Goal: Task Accomplishment & Management: Complete application form

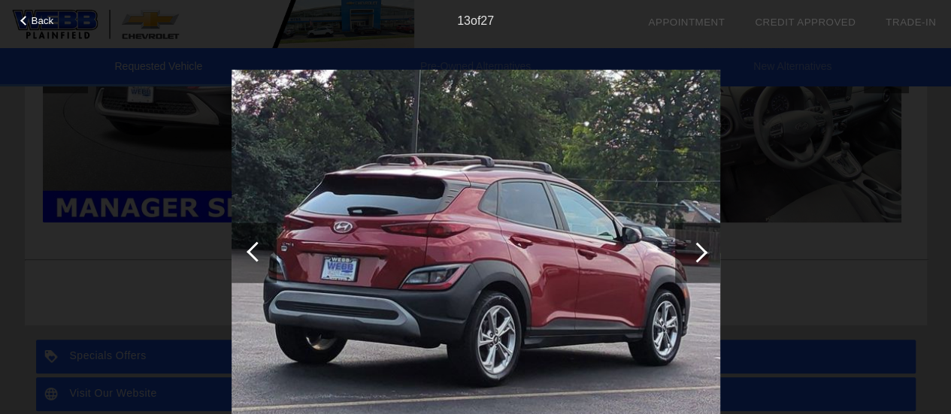
scroll to position [369, 0]
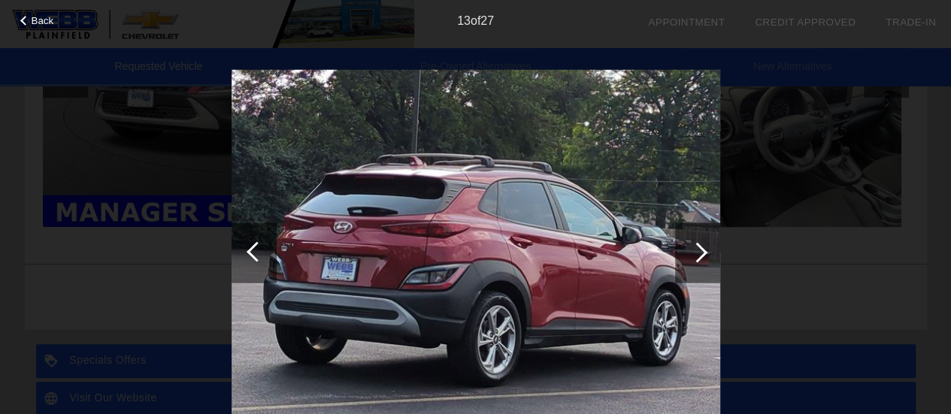
click at [250, 247] on div at bounding box center [257, 251] width 20 height 20
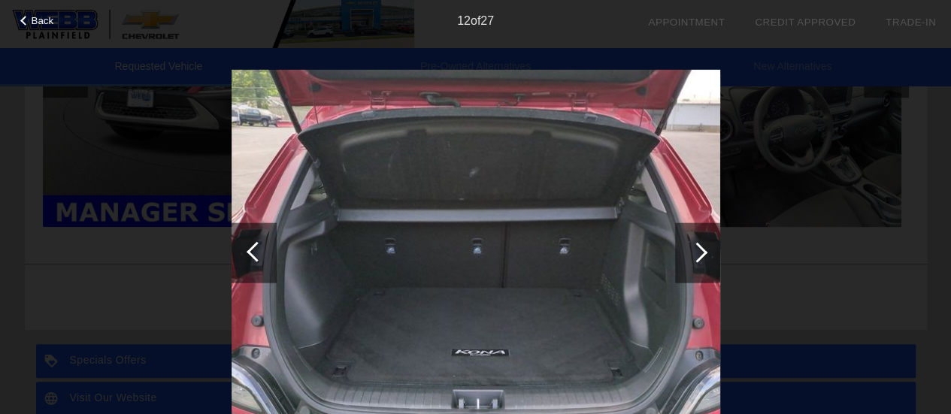
click at [250, 247] on div at bounding box center [257, 251] width 20 height 20
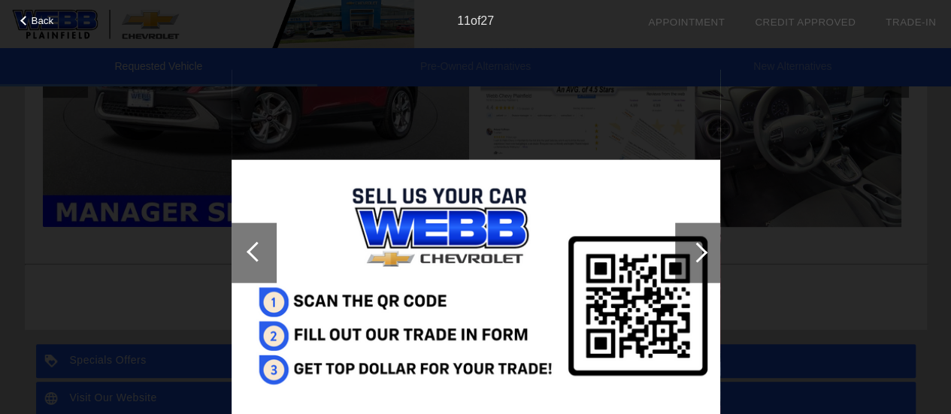
click at [250, 247] on div at bounding box center [257, 251] width 20 height 20
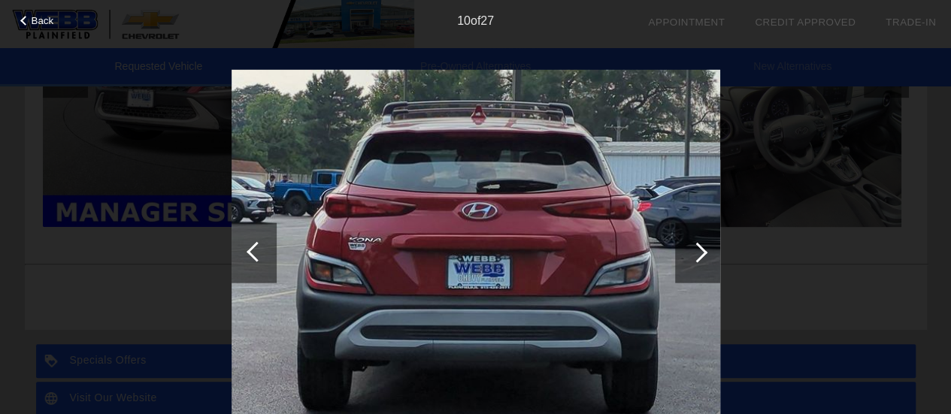
click at [250, 247] on div at bounding box center [257, 251] width 20 height 20
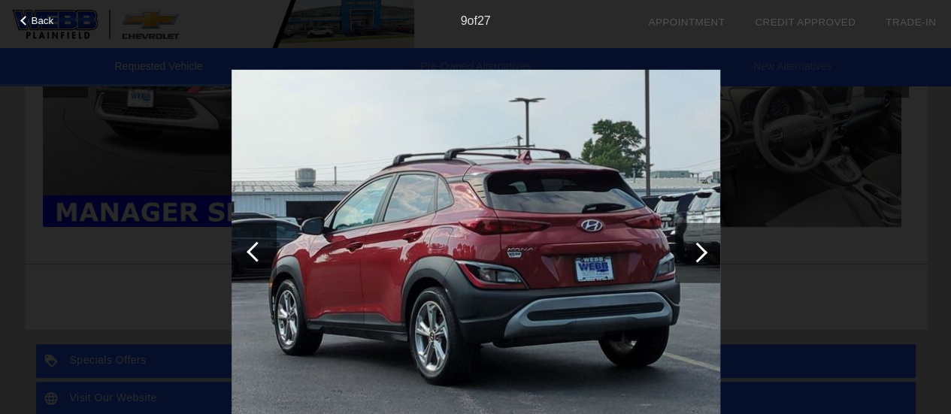
click at [250, 247] on div at bounding box center [257, 251] width 20 height 20
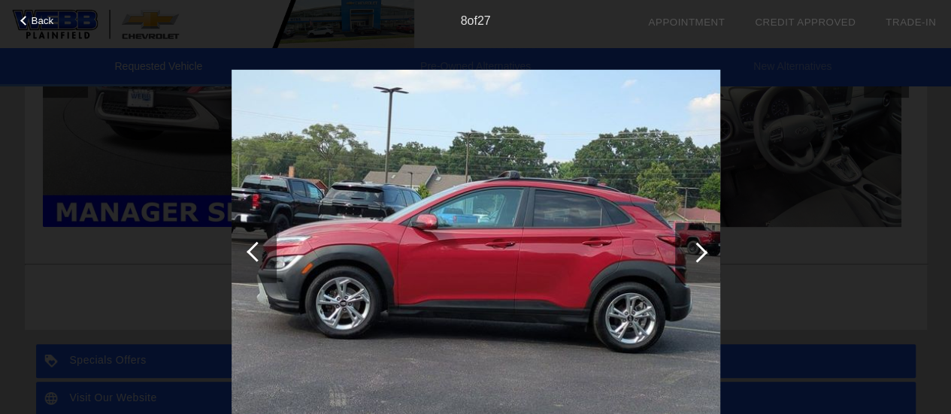
click at [250, 247] on div at bounding box center [257, 251] width 20 height 20
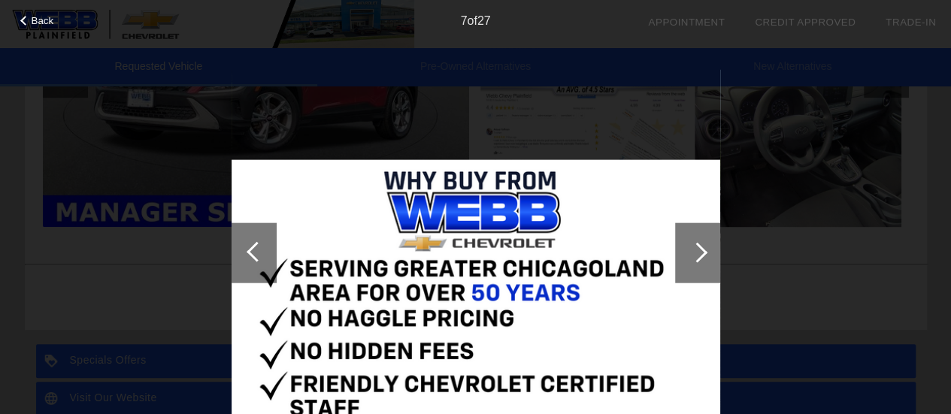
click at [250, 247] on div at bounding box center [257, 251] width 20 height 20
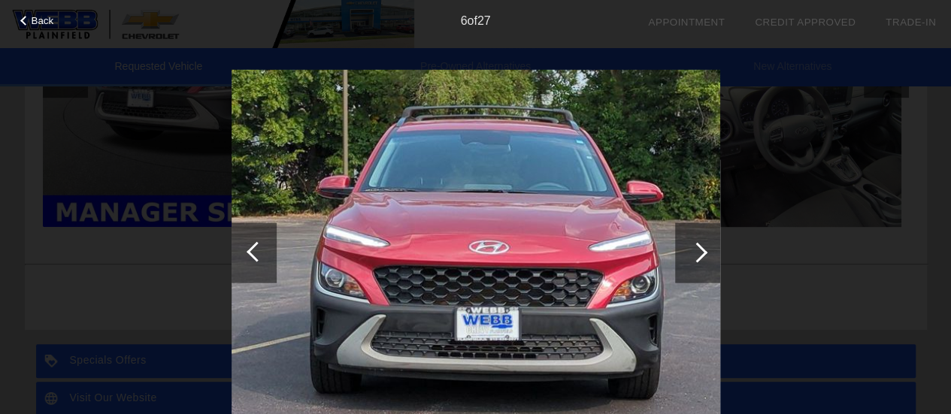
click at [250, 247] on div at bounding box center [257, 251] width 20 height 20
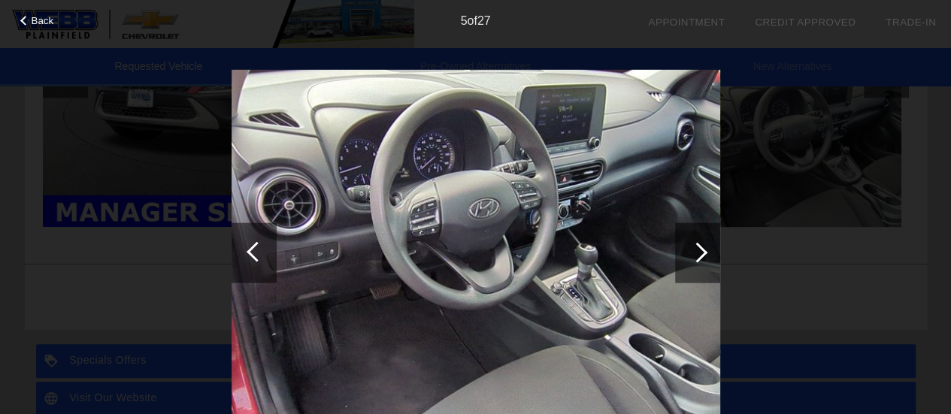
click at [266, 243] on div at bounding box center [254, 253] width 45 height 60
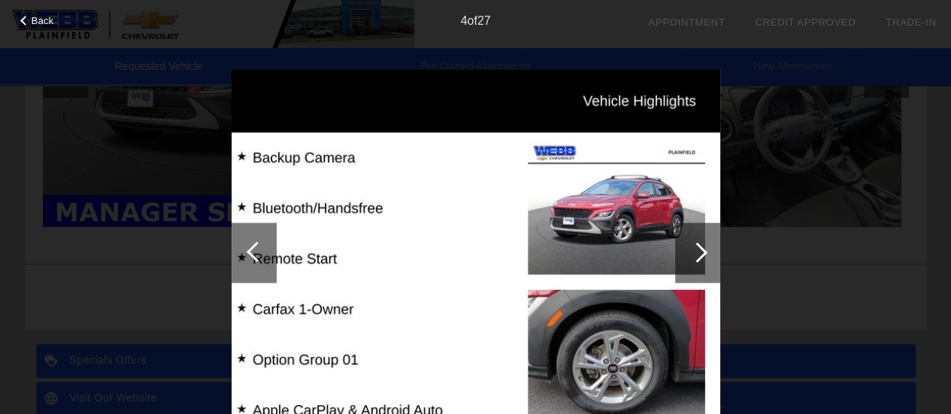
click at [266, 243] on div at bounding box center [254, 253] width 45 height 60
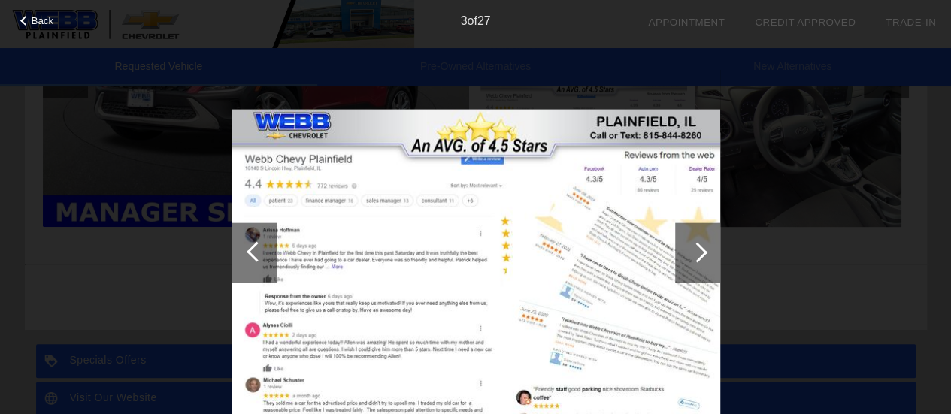
click at [266, 243] on div at bounding box center [254, 253] width 45 height 60
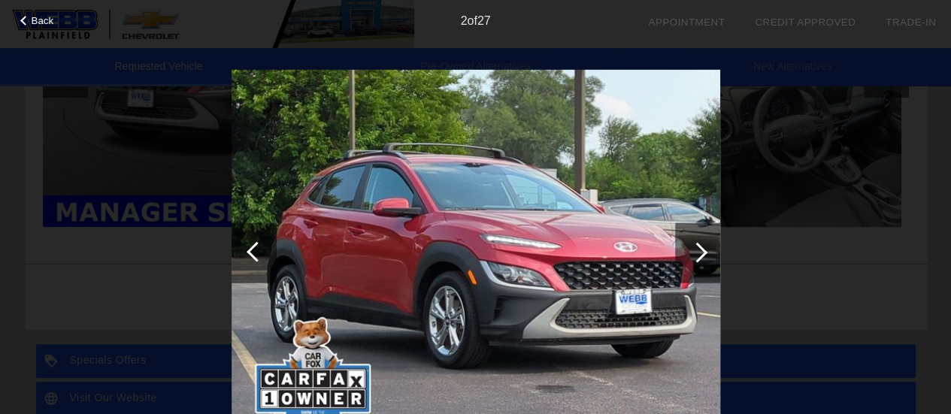
click at [707, 253] on div at bounding box center [697, 253] width 45 height 60
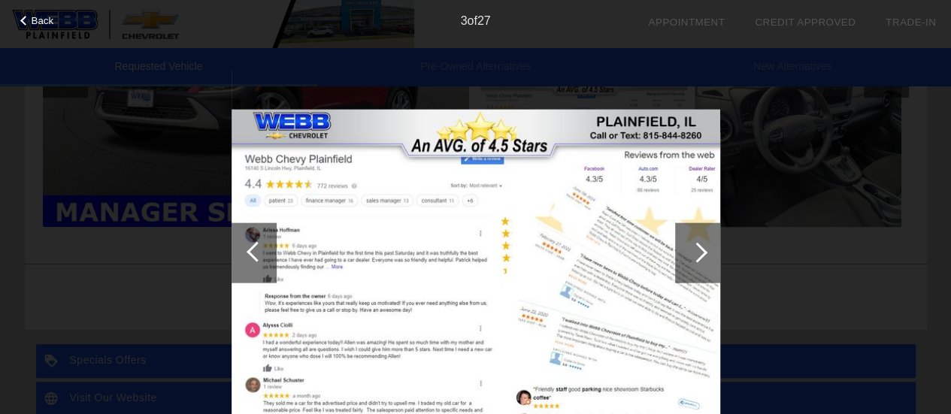
click at [707, 253] on div at bounding box center [697, 253] width 45 height 60
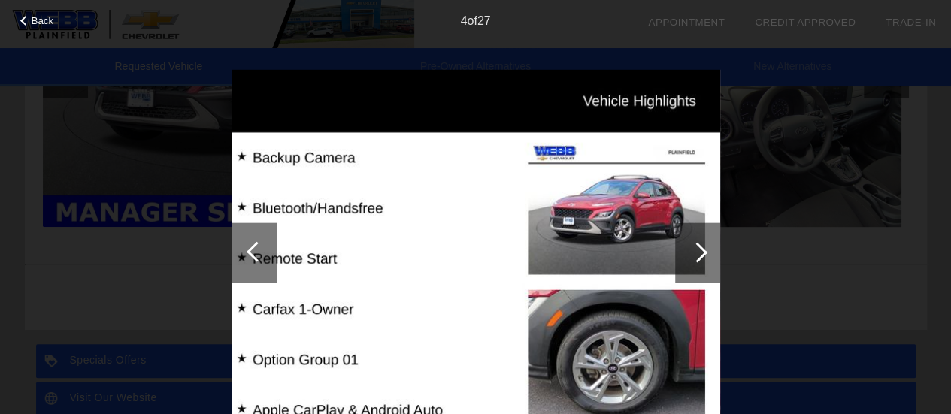
click at [707, 253] on div at bounding box center [697, 253] width 45 height 60
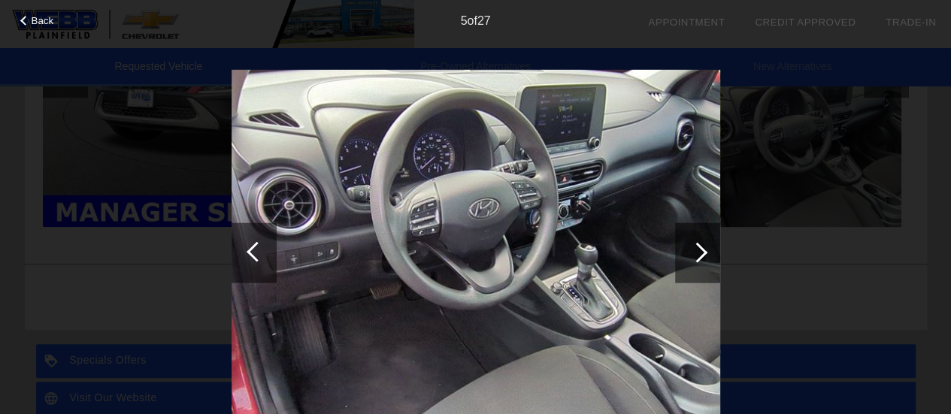
click at [707, 253] on div at bounding box center [697, 253] width 45 height 60
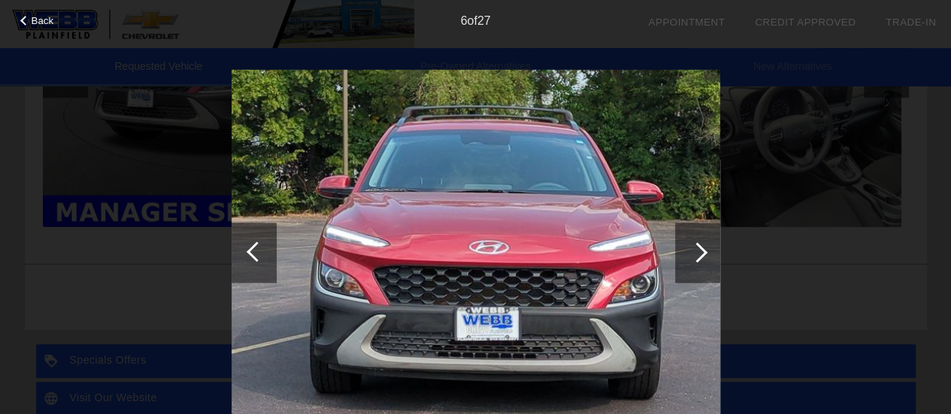
click at [707, 253] on div at bounding box center [697, 253] width 45 height 60
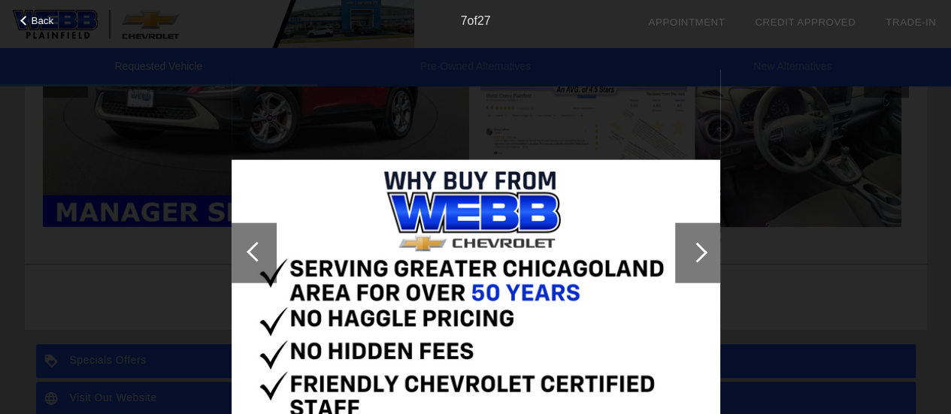
click at [707, 253] on div at bounding box center [697, 253] width 45 height 60
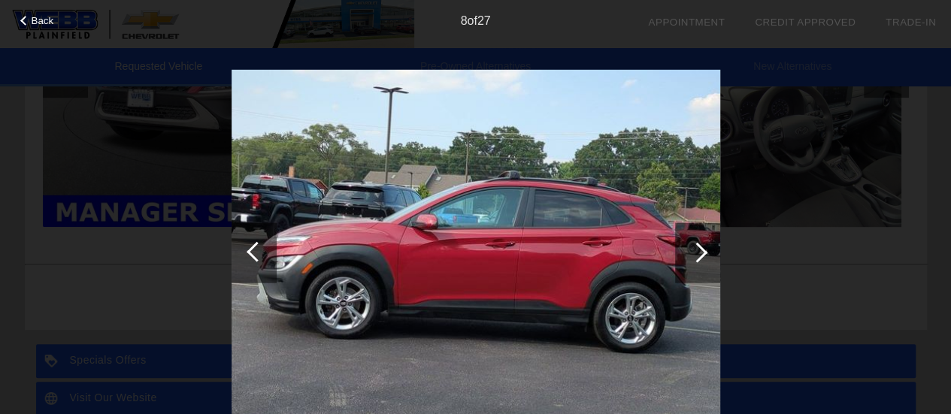
click at [707, 253] on div at bounding box center [697, 253] width 45 height 60
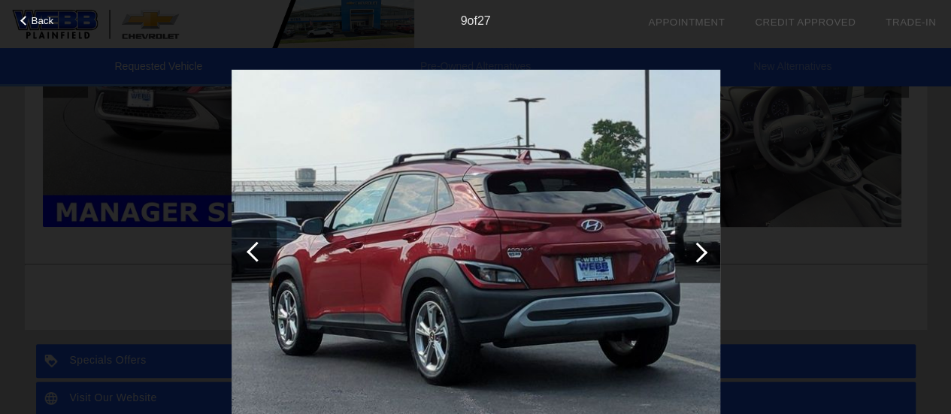
click at [707, 253] on div at bounding box center [697, 253] width 45 height 60
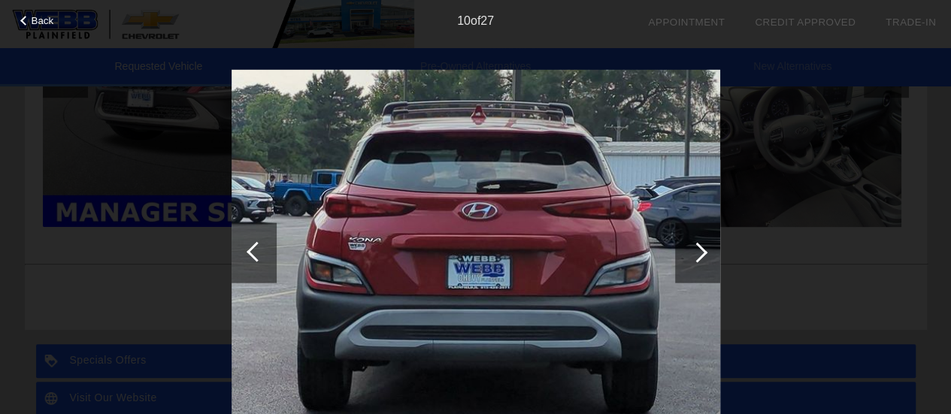
click at [707, 253] on div at bounding box center [697, 253] width 45 height 60
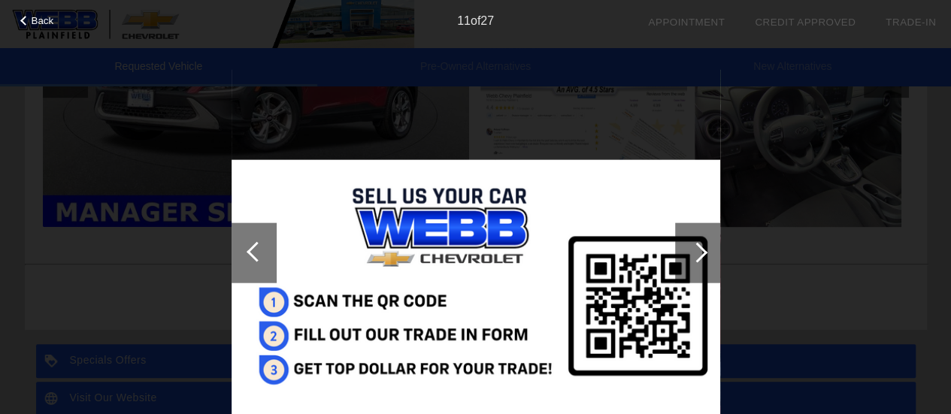
click at [707, 253] on div at bounding box center [697, 253] width 45 height 60
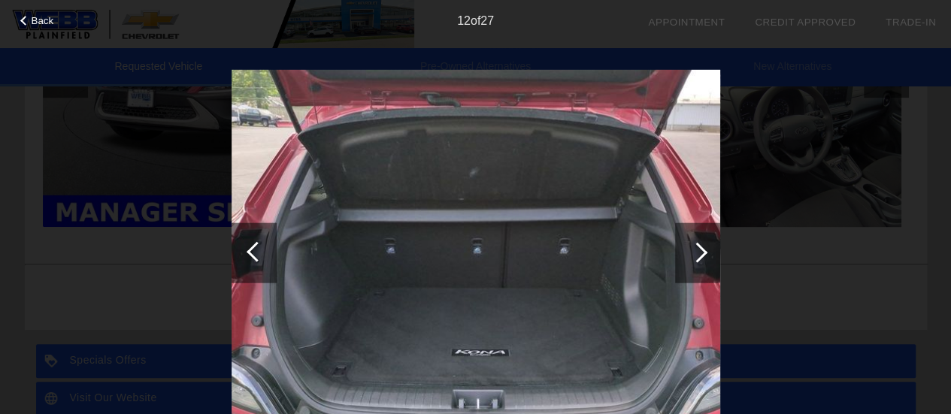
click at [707, 253] on div at bounding box center [697, 253] width 45 height 60
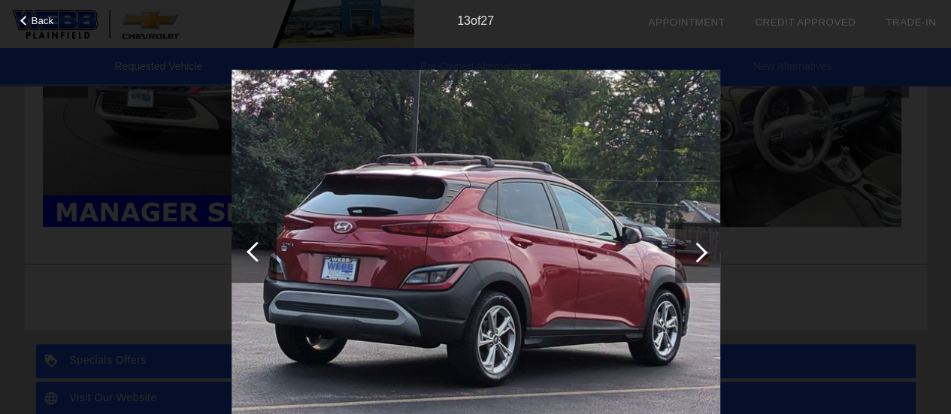
click at [707, 253] on div at bounding box center [697, 253] width 45 height 60
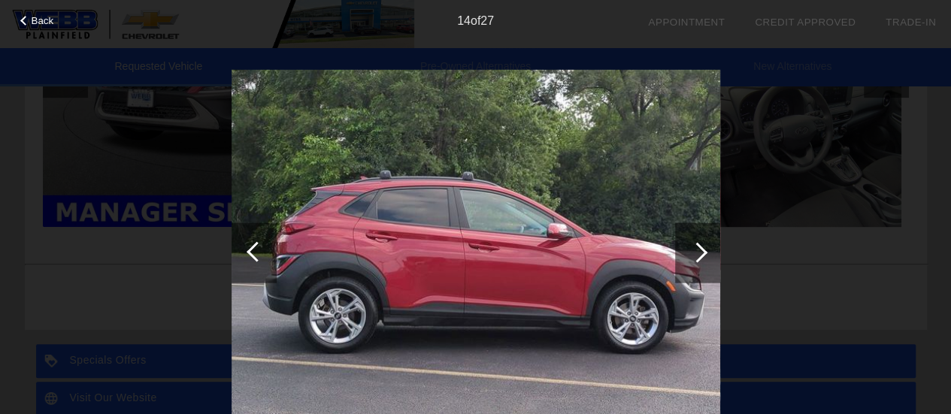
click at [707, 253] on div at bounding box center [697, 253] width 45 height 60
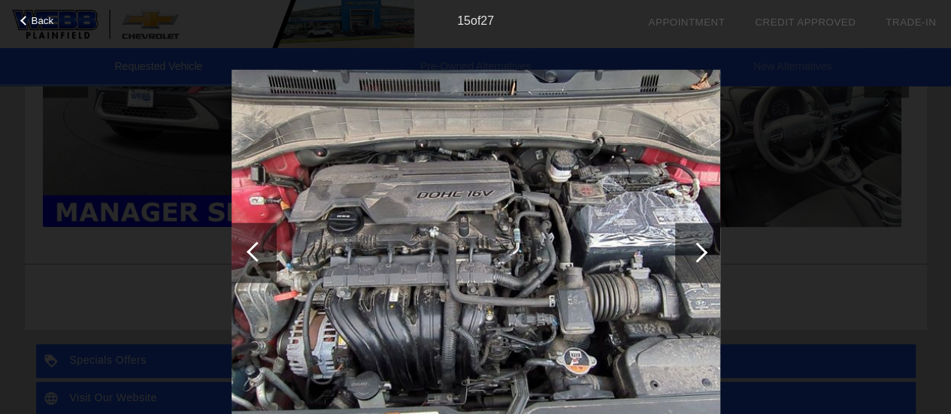
click at [707, 253] on div at bounding box center [697, 253] width 45 height 60
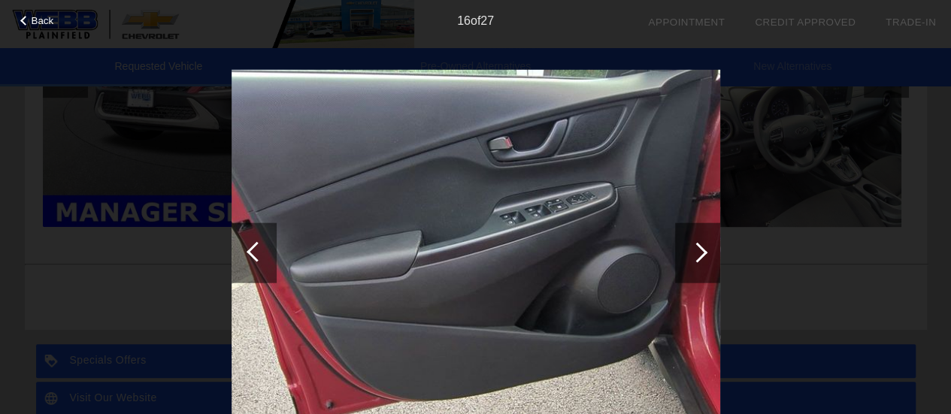
click at [245, 253] on div at bounding box center [254, 253] width 45 height 60
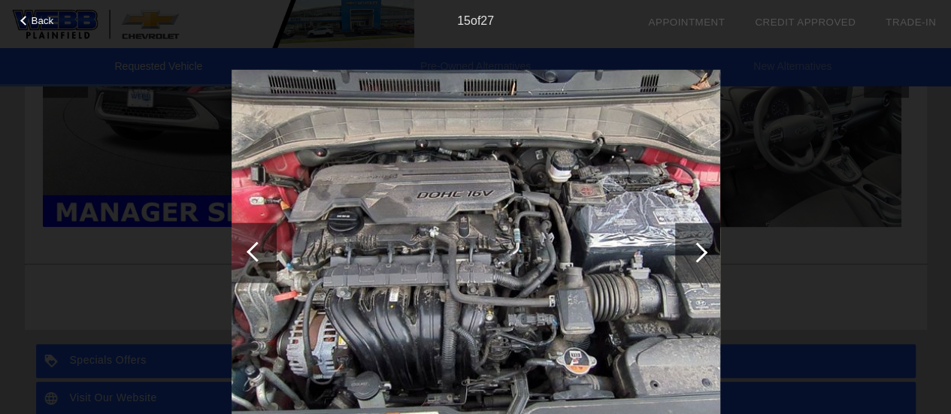
click at [702, 255] on div at bounding box center [697, 252] width 20 height 20
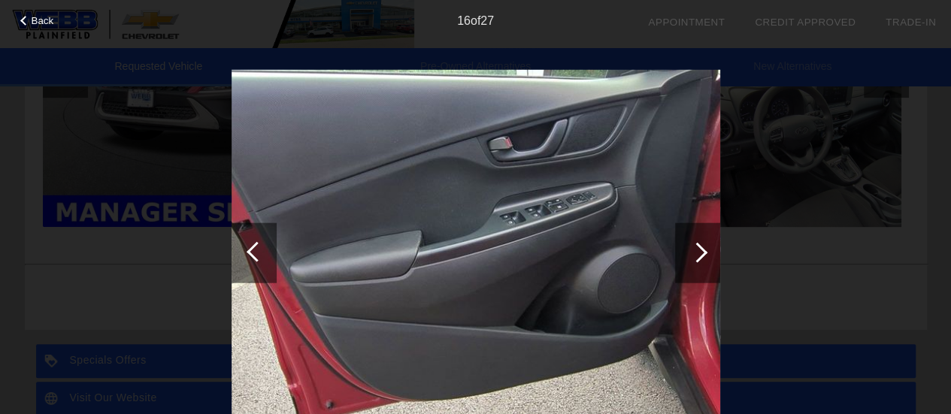
click at [702, 255] on div at bounding box center [697, 252] width 20 height 20
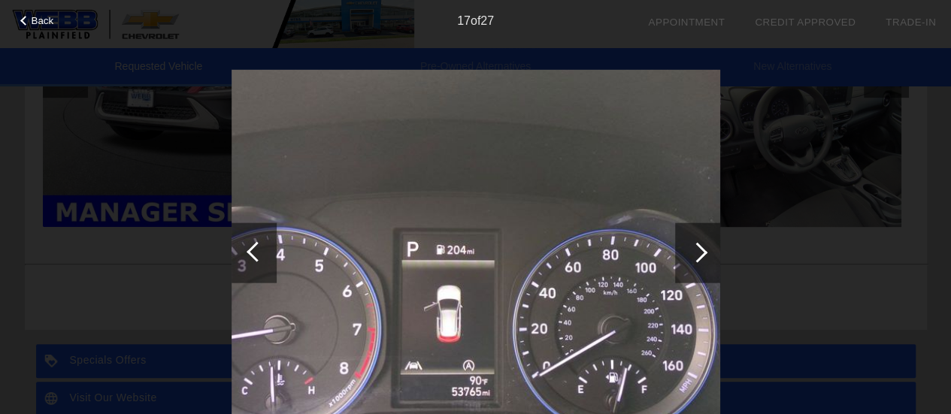
click at [702, 255] on div at bounding box center [697, 252] width 20 height 20
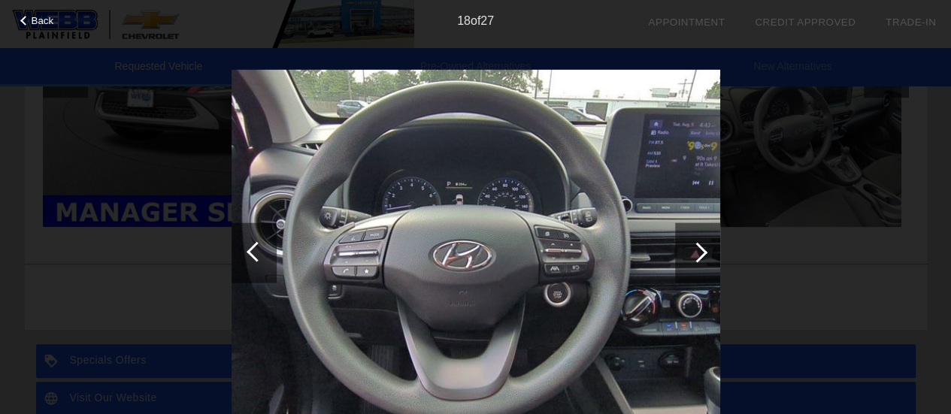
click at [702, 255] on div at bounding box center [697, 252] width 20 height 20
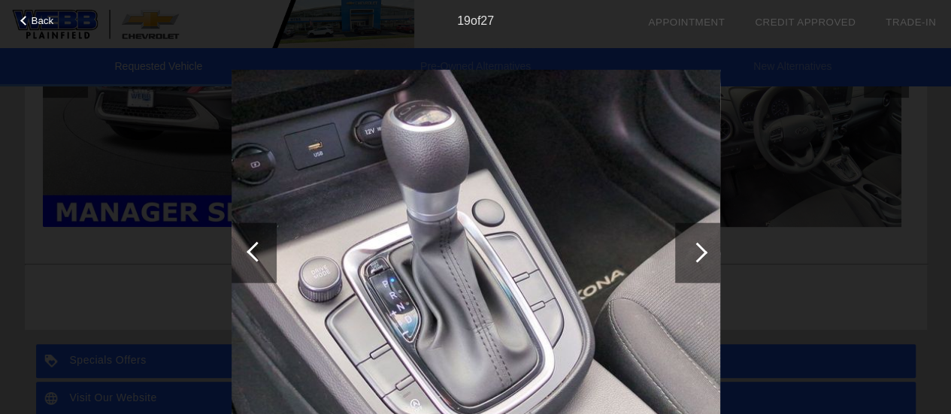
click at [702, 255] on div at bounding box center [697, 252] width 20 height 20
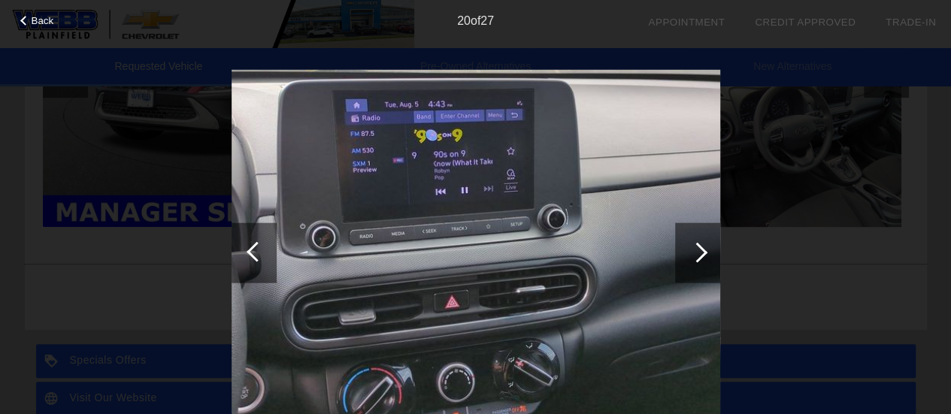
click at [702, 255] on div at bounding box center [697, 252] width 20 height 20
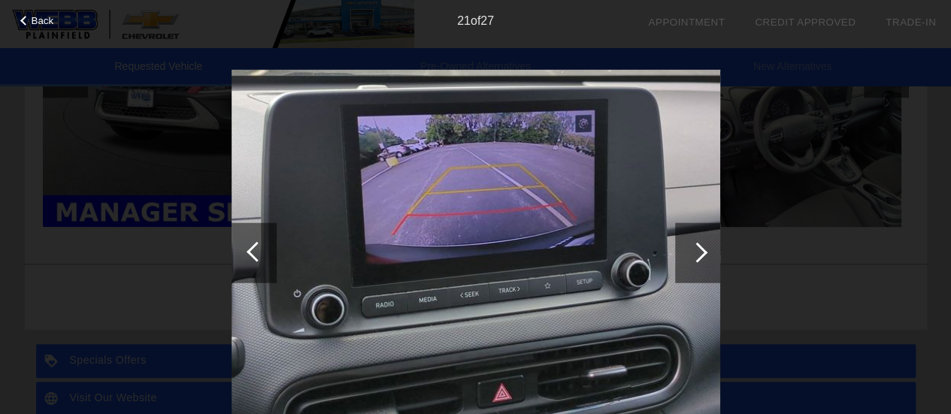
click at [702, 255] on div at bounding box center [697, 252] width 20 height 20
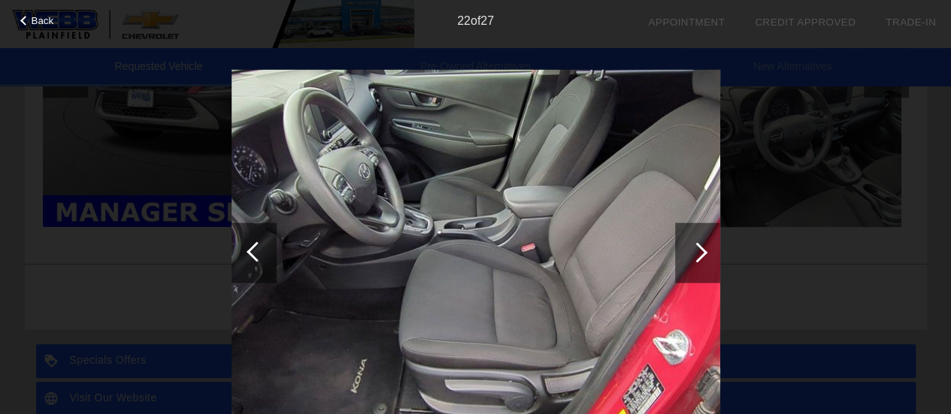
click at [702, 255] on div at bounding box center [697, 252] width 20 height 20
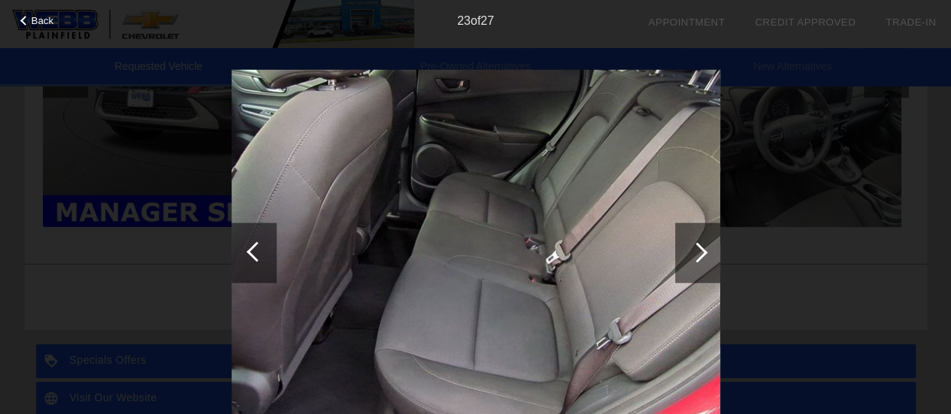
click at [702, 255] on div at bounding box center [697, 252] width 20 height 20
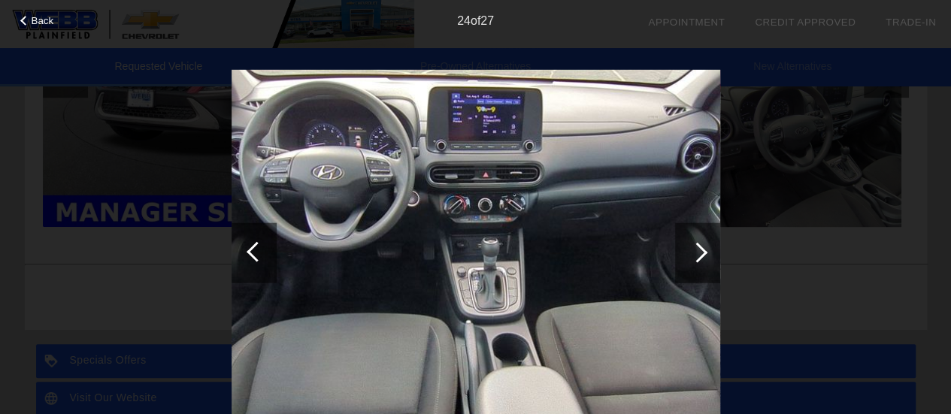
click at [702, 255] on div at bounding box center [697, 252] width 20 height 20
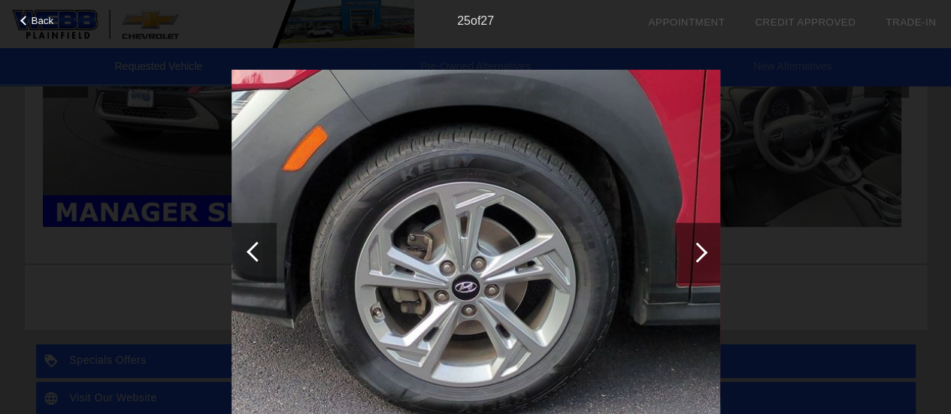
click at [702, 255] on div at bounding box center [697, 252] width 20 height 20
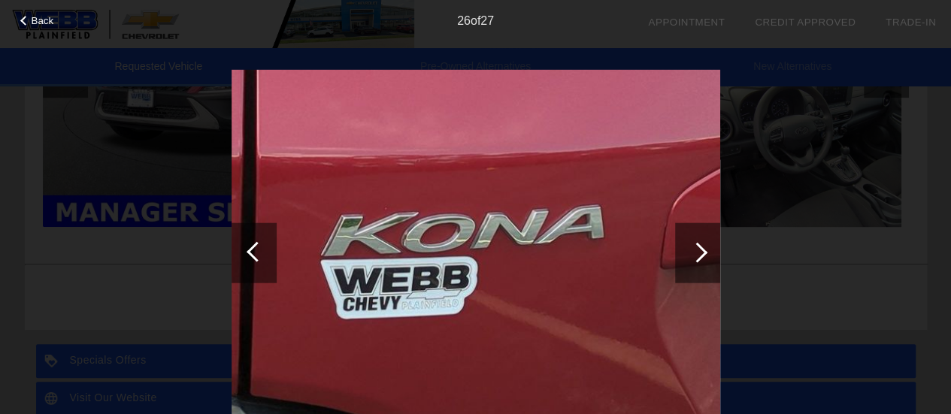
click at [702, 255] on div at bounding box center [697, 252] width 20 height 20
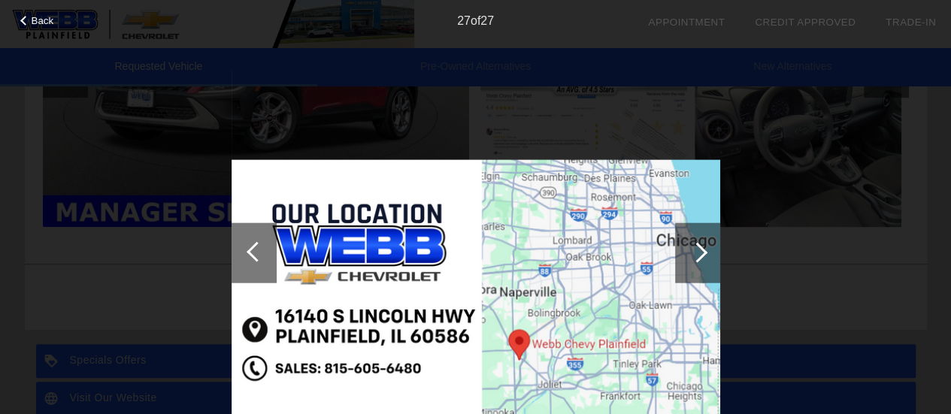
click at [256, 264] on div at bounding box center [254, 253] width 45 height 60
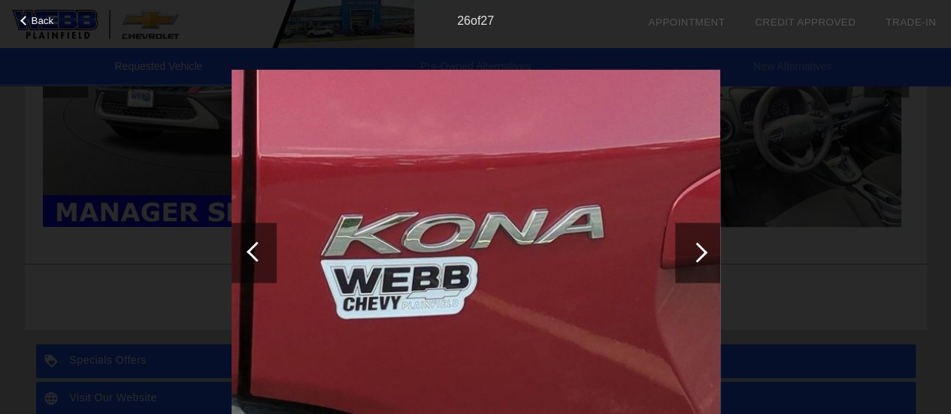
click at [705, 258] on div at bounding box center [697, 253] width 45 height 60
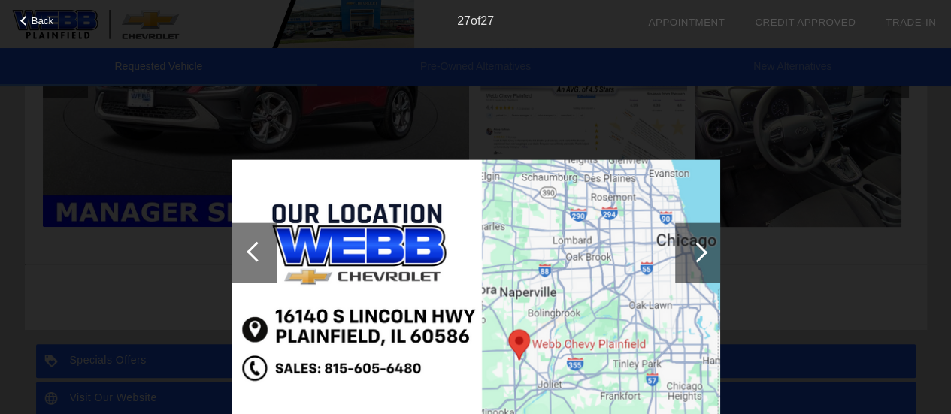
click at [705, 258] on div at bounding box center [697, 253] width 45 height 60
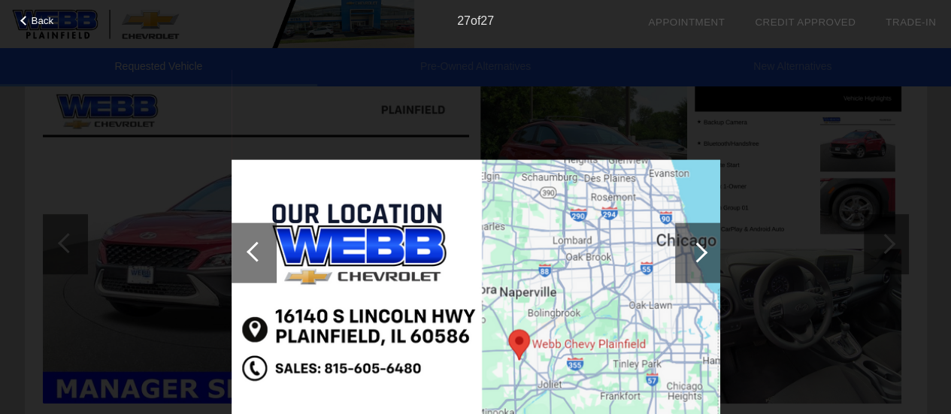
scroll to position [192, 0]
